Goal: Task Accomplishment & Management: Use online tool/utility

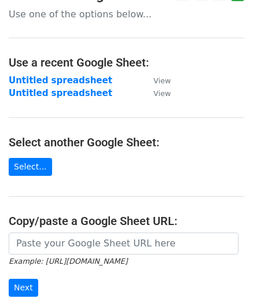
scroll to position [116, 0]
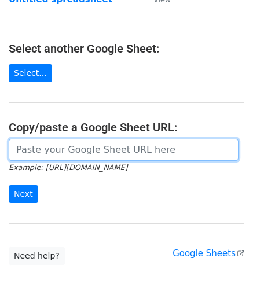
drag, startPoint x: 79, startPoint y: 153, endPoint x: 86, endPoint y: 152, distance: 6.6
click at [79, 153] on input "url" at bounding box center [124, 150] width 230 height 22
paste input "https://docs.google.com/spreadsheets/d/1eXC-5a11Xh_Fhe9-X9QBJIDYfP_AcGdKKy1qTuO…"
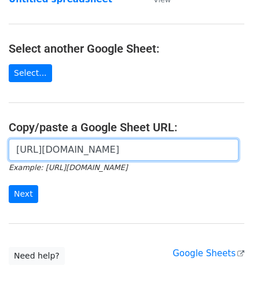
scroll to position [0, 249]
type input "https://docs.google.com/spreadsheets/d/1eXC-5a11Xh_Fhe9-X9QBJIDYfP_AcGdKKy1qTuO…"
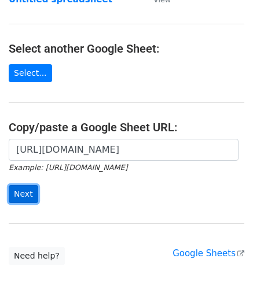
click at [23, 192] on input "Next" at bounding box center [24, 194] width 30 height 18
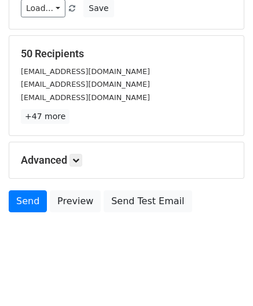
scroll to position [141, 0]
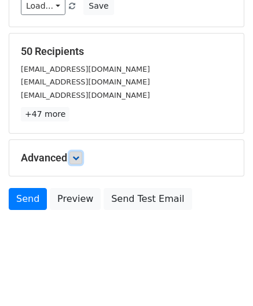
click at [79, 157] on icon at bounding box center [75, 158] width 7 height 7
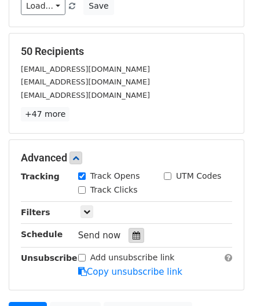
click at [133, 232] on icon at bounding box center [137, 236] width 8 height 8
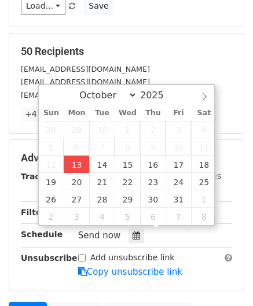
type input "[DATE] 12:00"
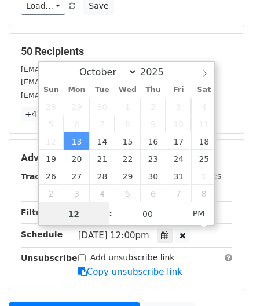
scroll to position [0, 0]
paste input "Hour"
type input "2"
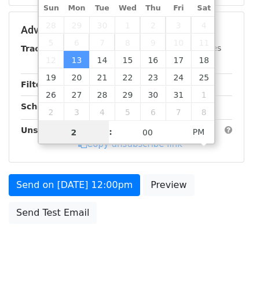
scroll to position [235, 0]
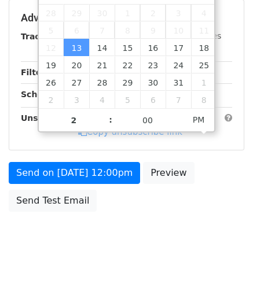
type input "[DATE] 14:00"
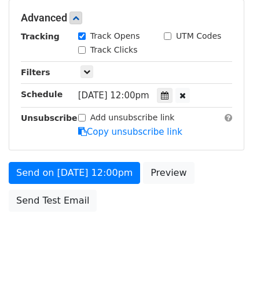
click at [210, 229] on body "New Campaign Daily emails left: 50 Google Sheet: Untitled spreadsheet Variables…" at bounding box center [126, 19] width 253 height 491
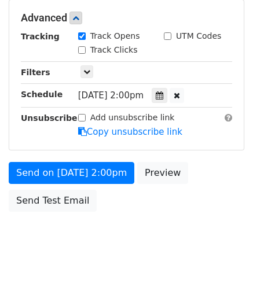
scroll to position [281, 0]
